Goal: Task Accomplishment & Management: Manage account settings

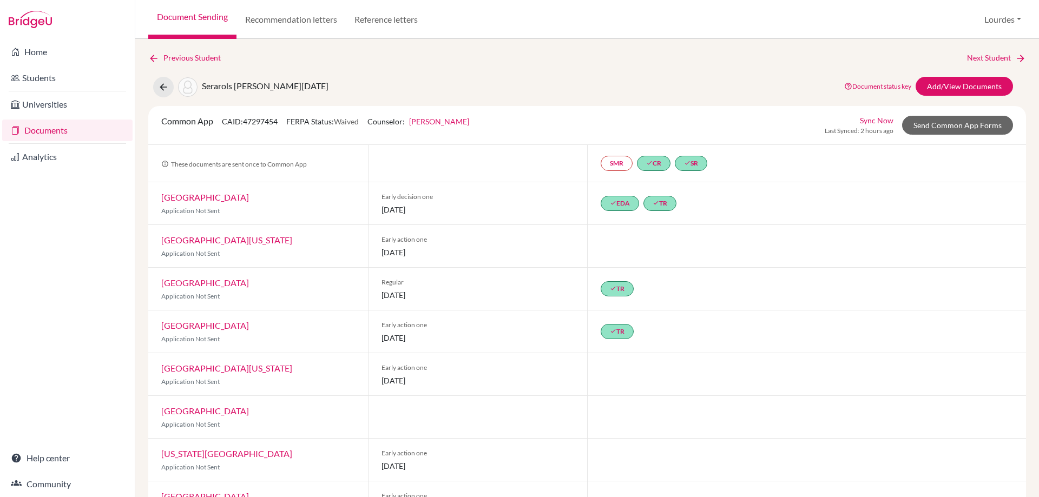
click at [177, 22] on link "Document Sending" at bounding box center [192, 19] width 88 height 39
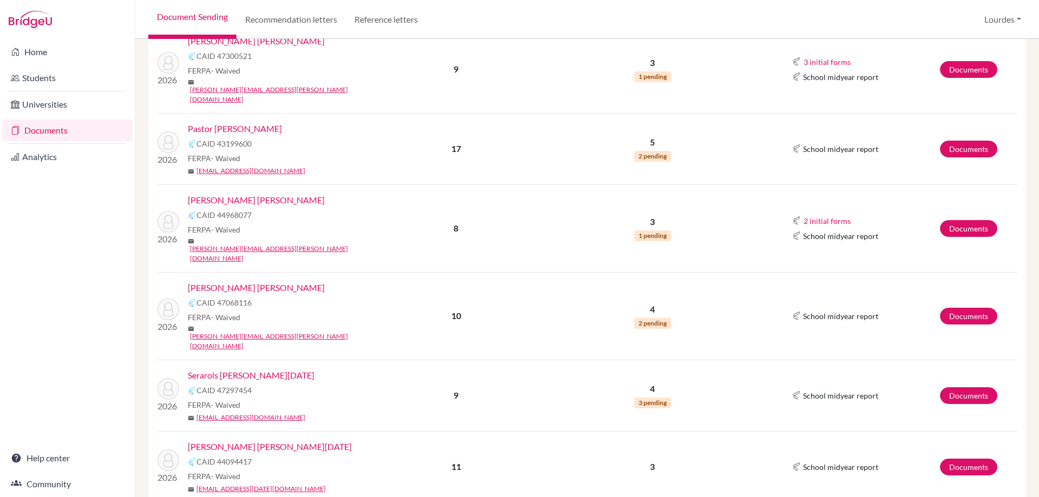
scroll to position [1207, 0]
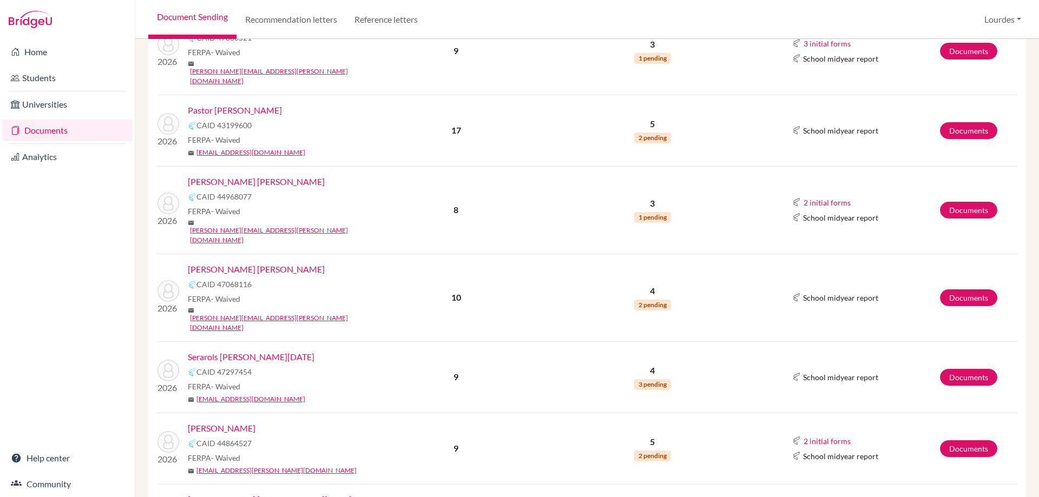
scroll to position [1190, 0]
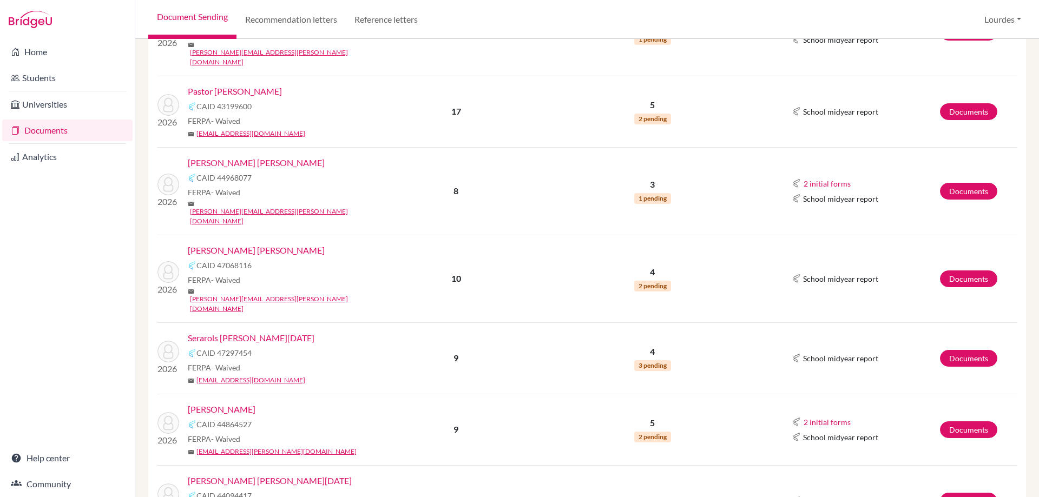
click at [255, 403] on link "[PERSON_NAME]" at bounding box center [222, 409] width 68 height 13
click at [972, 421] on link "Documents" at bounding box center [968, 429] width 57 height 17
click at [951, 421] on link "Documents" at bounding box center [968, 429] width 57 height 17
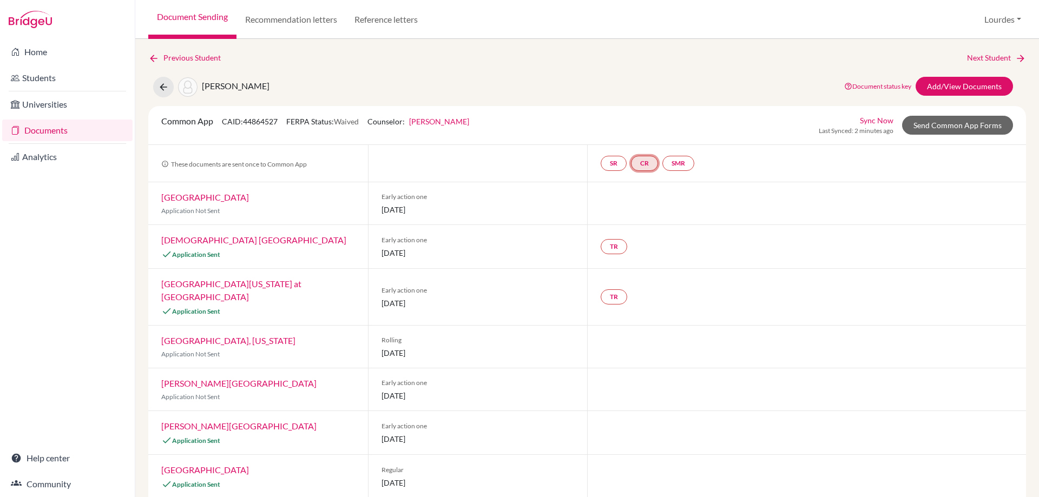
click at [644, 156] on link "CR" at bounding box center [644, 163] width 27 height 15
click at [671, 159] on link "SMR" at bounding box center [678, 163] width 32 height 15
click at [606, 249] on link "TR" at bounding box center [614, 246] width 27 height 15
click at [614, 289] on link "TR" at bounding box center [614, 296] width 27 height 15
click at [731, 196] on div at bounding box center [806, 203] width 439 height 42
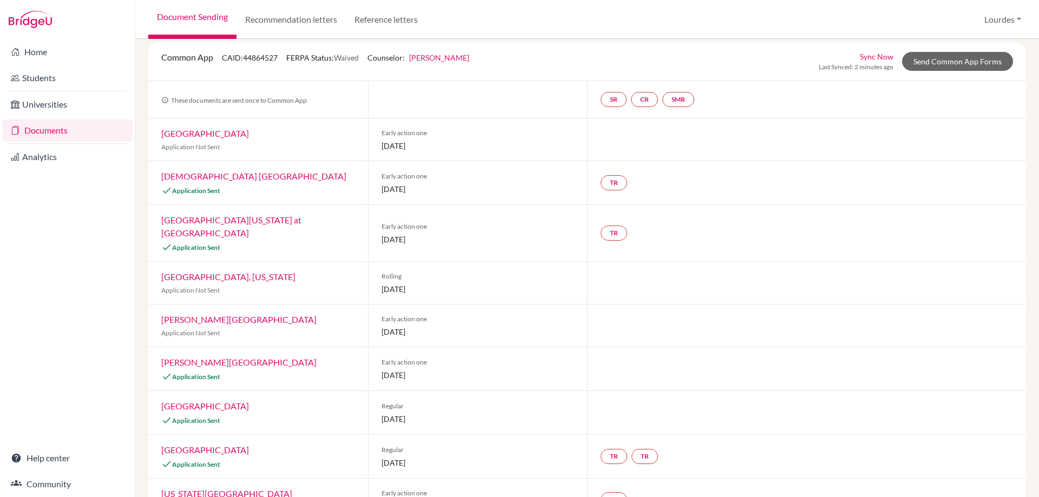
scroll to position [88, 0]
